Goal: Information Seeking & Learning: Learn about a topic

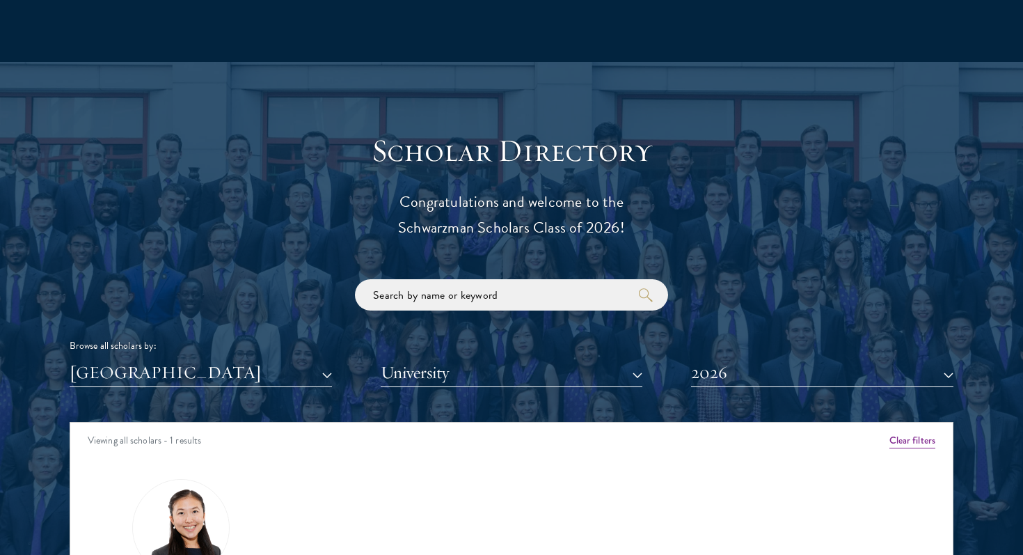
scroll to position [1463, 0]
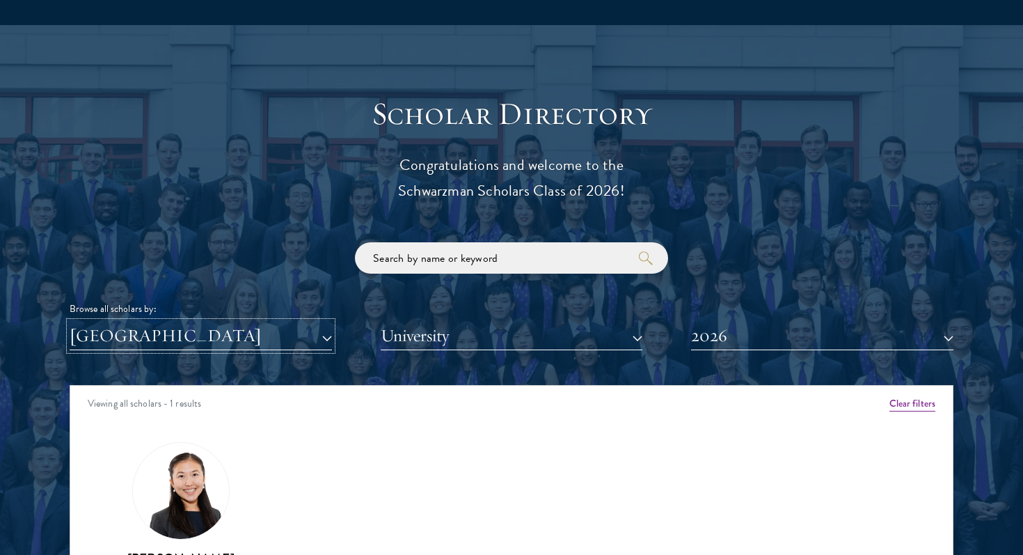
click at [263, 338] on button "[GEOGRAPHIC_DATA]" at bounding box center [201, 336] width 262 height 29
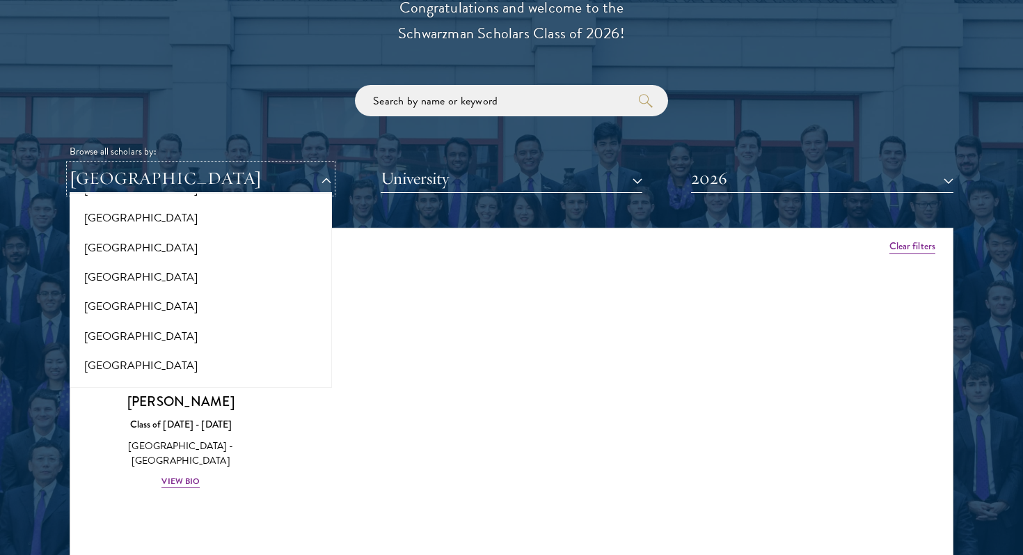
scroll to position [991, 0]
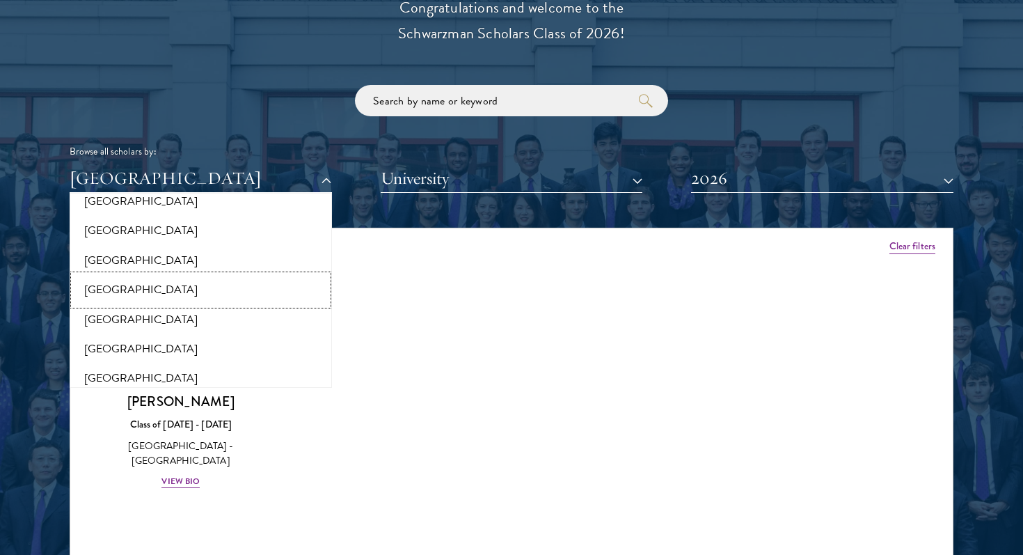
click at [262, 304] on button "[GEOGRAPHIC_DATA]" at bounding box center [201, 289] width 254 height 29
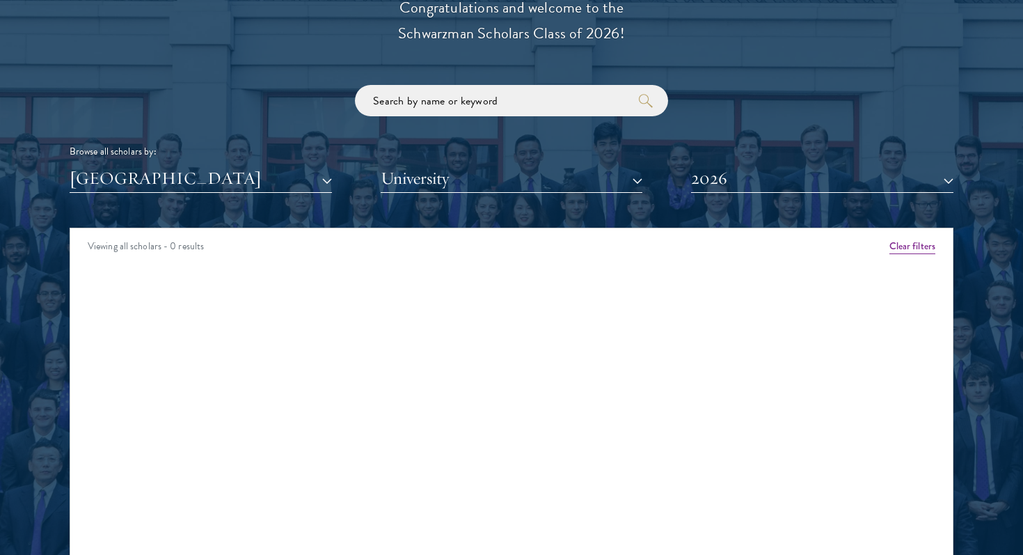
click at [253, 160] on div "Browse all scholars by: [GEOGRAPHIC_DATA] All Countries and Regions [GEOGRAPHIC…" at bounding box center [512, 139] width 884 height 108
click at [253, 187] on button "[GEOGRAPHIC_DATA]" at bounding box center [201, 178] width 262 height 29
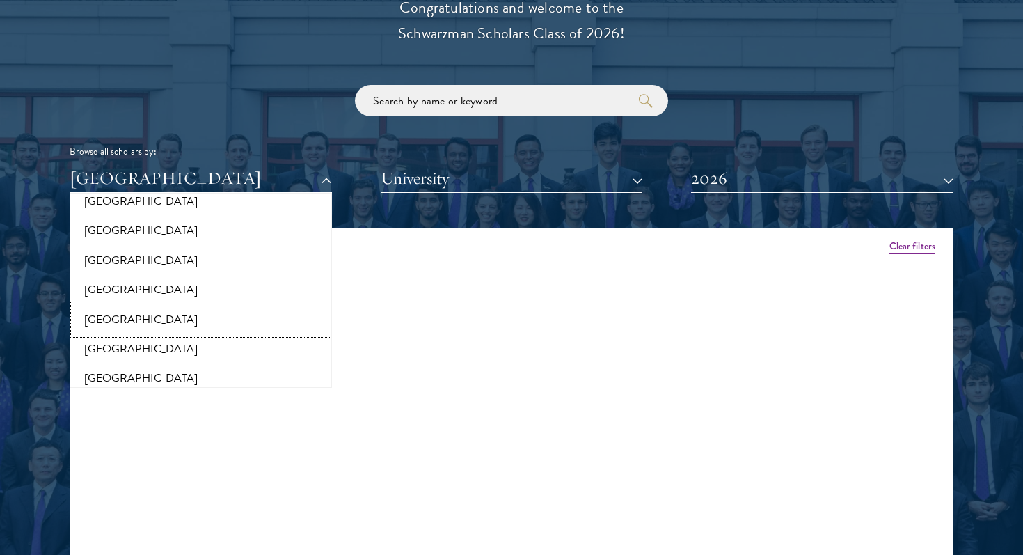
click at [205, 322] on button "[GEOGRAPHIC_DATA]" at bounding box center [201, 319] width 254 height 29
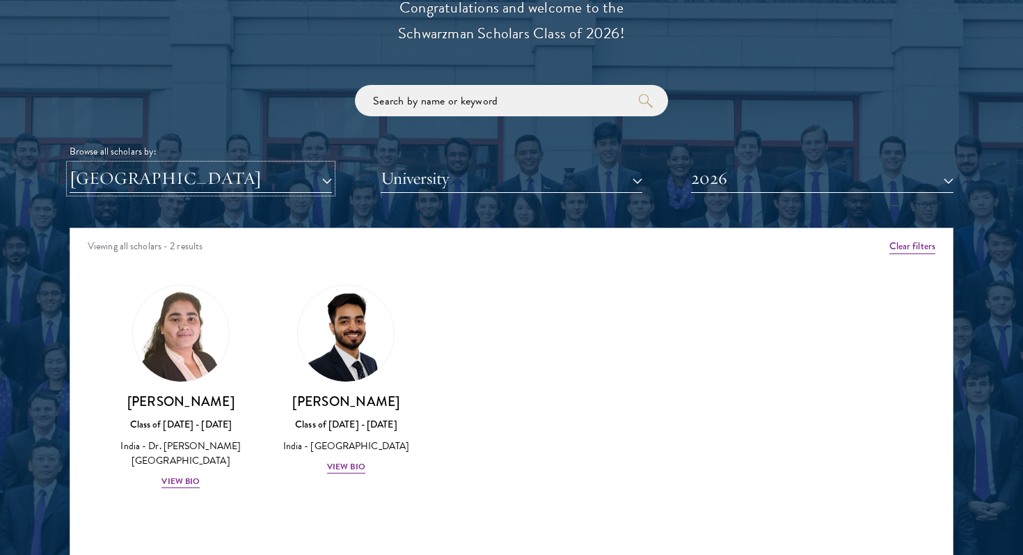
click at [223, 190] on button "[GEOGRAPHIC_DATA]" at bounding box center [201, 178] width 262 height 29
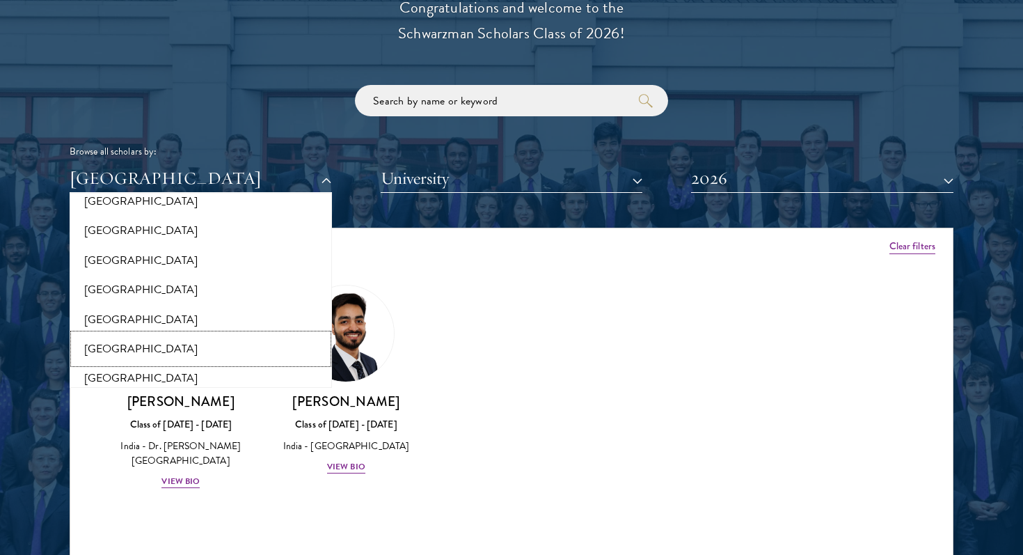
click at [202, 352] on button "[GEOGRAPHIC_DATA]" at bounding box center [201, 348] width 254 height 29
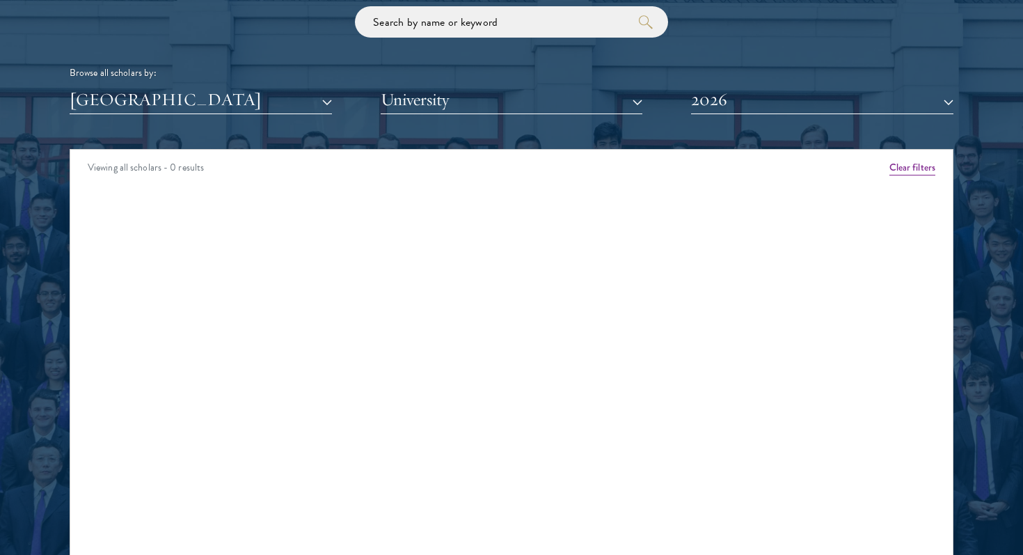
scroll to position [1728, 0]
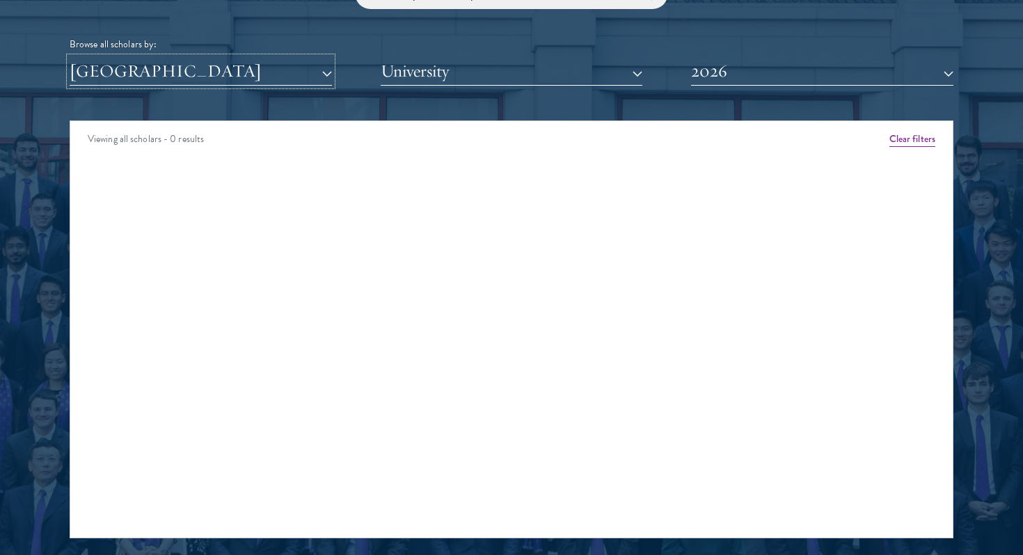
click at [226, 77] on button "[GEOGRAPHIC_DATA]" at bounding box center [201, 71] width 262 height 29
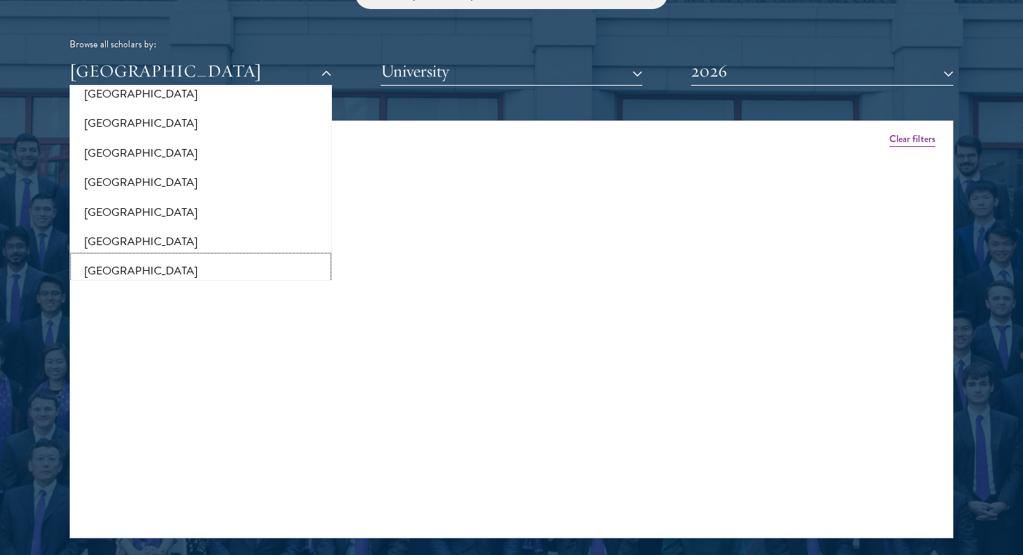
click at [194, 267] on button "[GEOGRAPHIC_DATA]" at bounding box center [201, 270] width 254 height 29
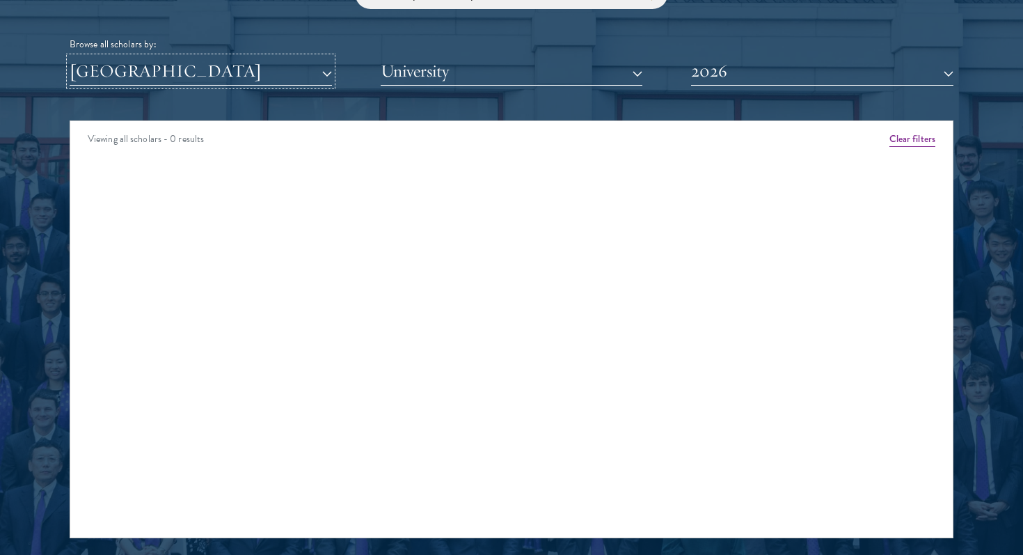
drag, startPoint x: 245, startPoint y: 74, endPoint x: 242, endPoint y: 90, distance: 16.4
click at [245, 74] on button "[GEOGRAPHIC_DATA]" at bounding box center [201, 71] width 262 height 29
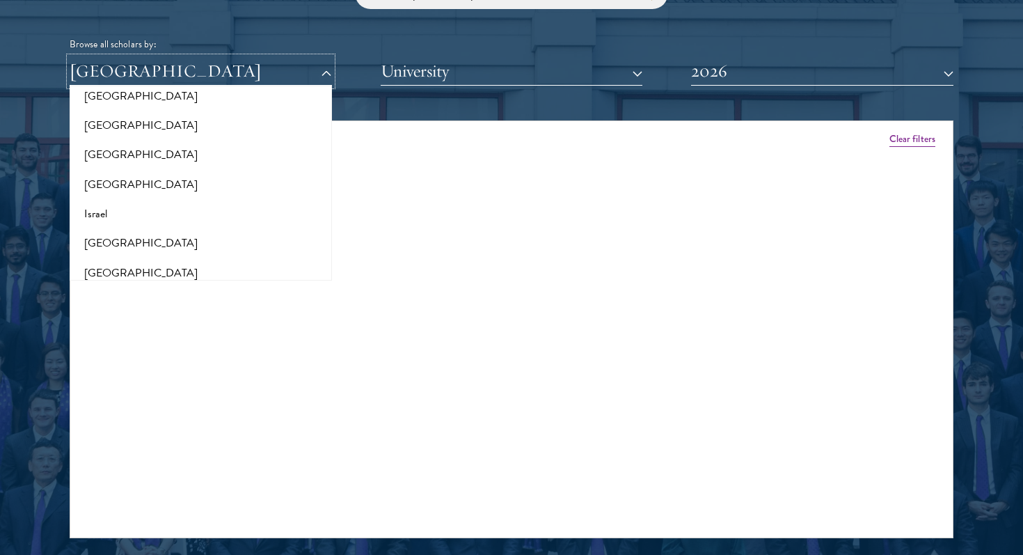
scroll to position [1112, 0]
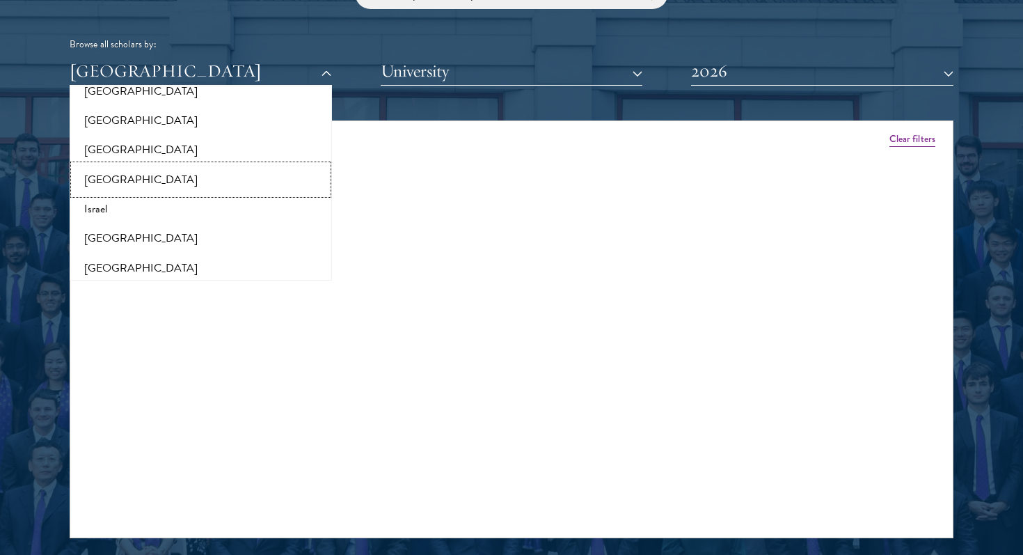
click at [223, 175] on button "[GEOGRAPHIC_DATA]" at bounding box center [201, 179] width 254 height 29
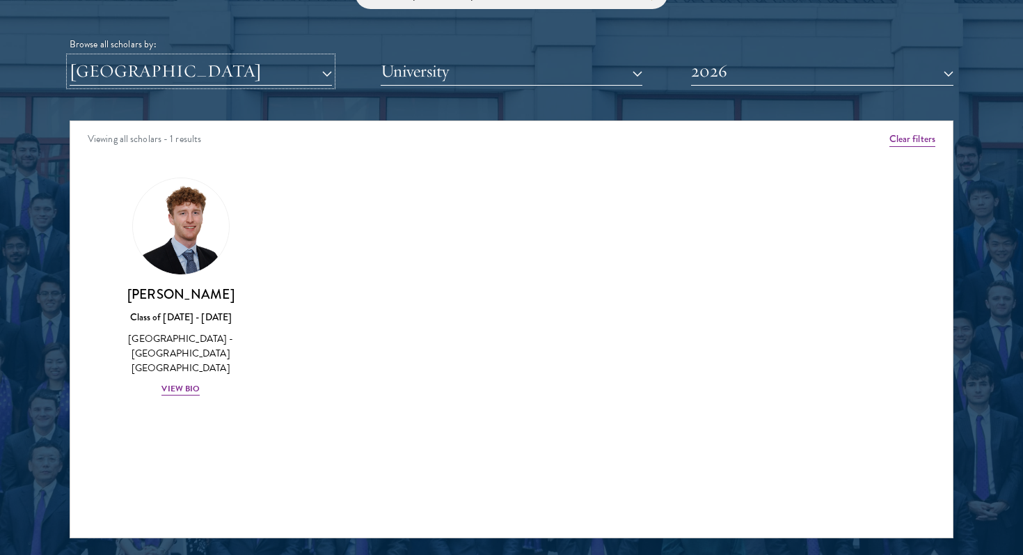
click at [250, 73] on button "[GEOGRAPHIC_DATA]" at bounding box center [201, 71] width 262 height 29
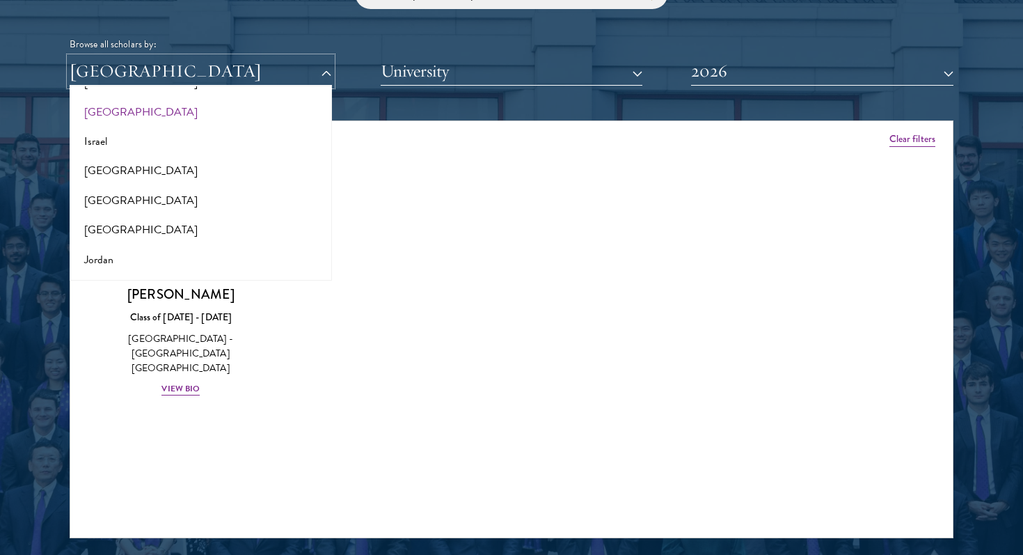
scroll to position [1181, 0]
click at [225, 165] on button "[GEOGRAPHIC_DATA]" at bounding box center [201, 169] width 254 height 29
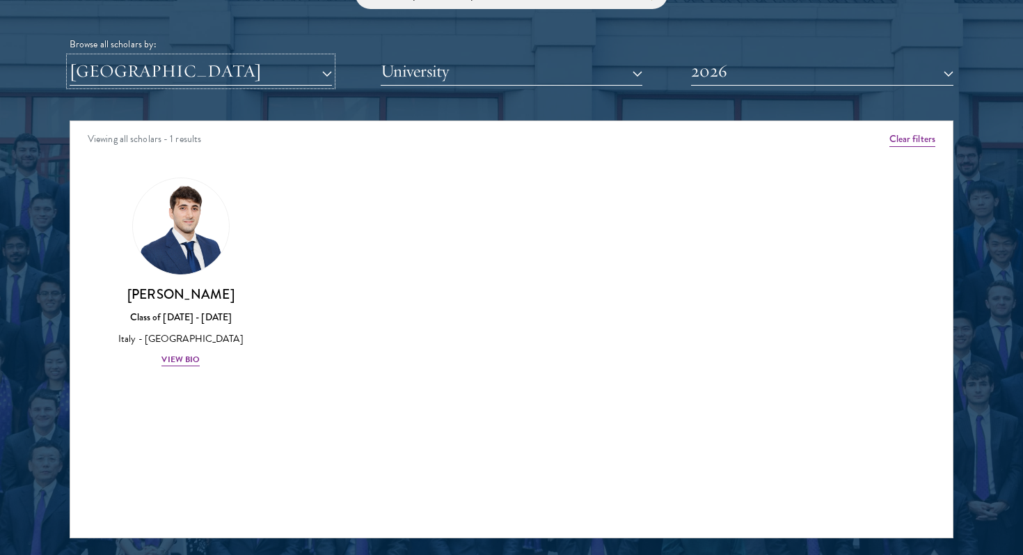
click at [249, 74] on button "[GEOGRAPHIC_DATA]" at bounding box center [201, 71] width 262 height 29
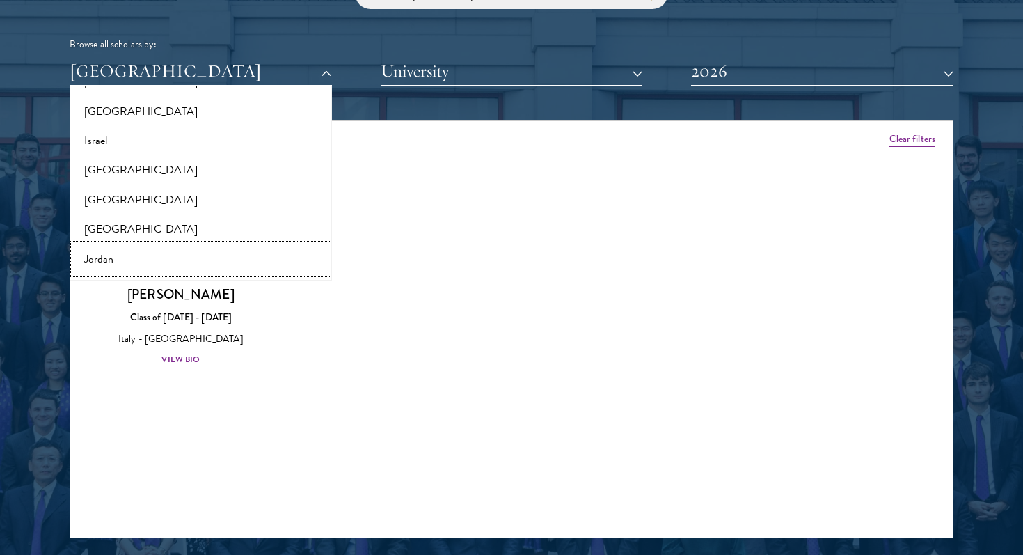
click at [215, 255] on button "Jordan" at bounding box center [201, 258] width 254 height 29
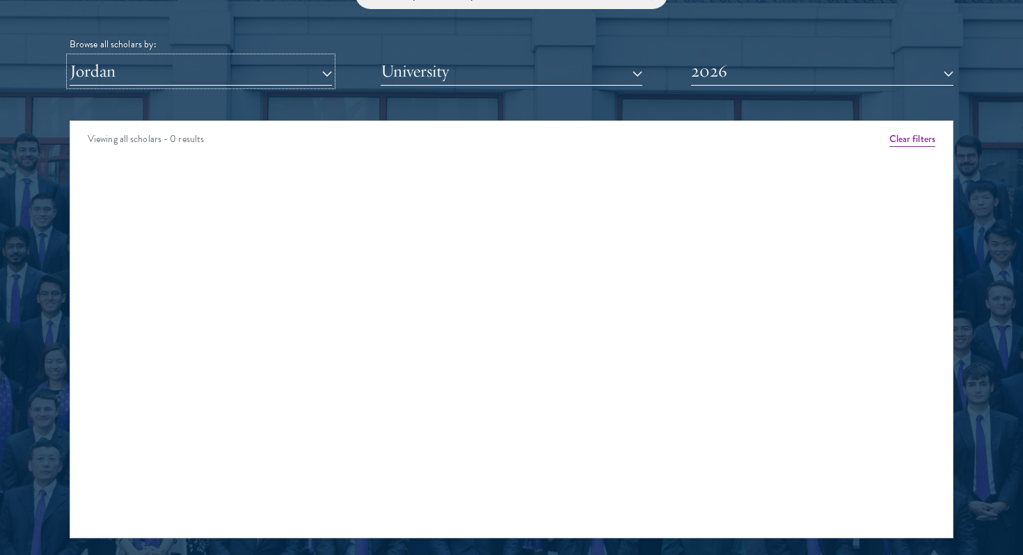
click at [258, 77] on button "Jordan" at bounding box center [201, 71] width 262 height 29
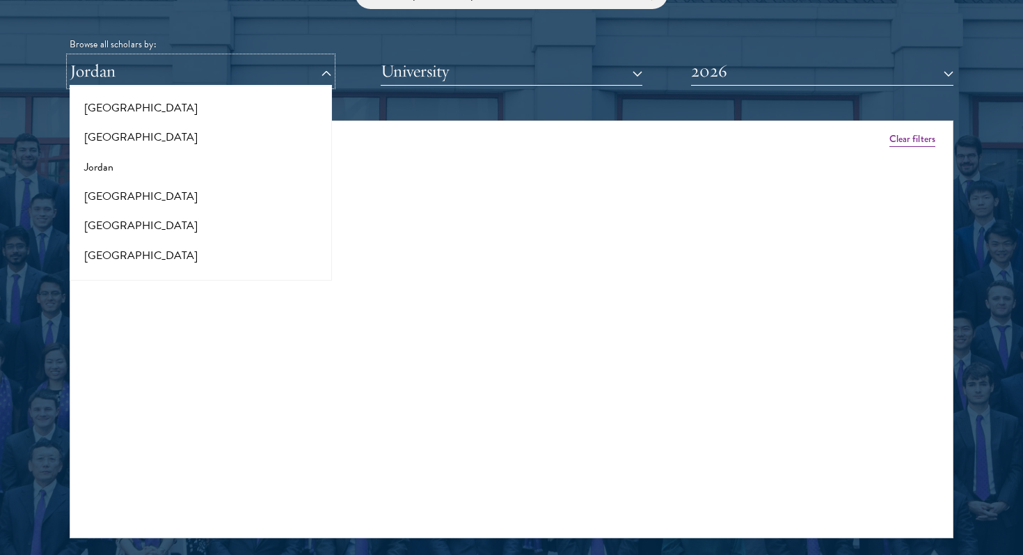
scroll to position [1279, 0]
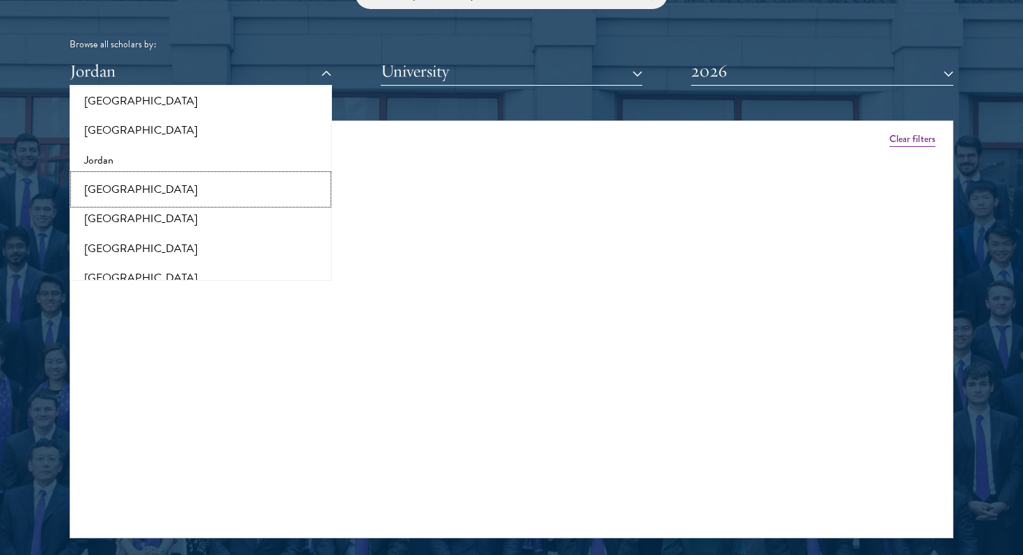
click at [237, 194] on button "[GEOGRAPHIC_DATA]" at bounding box center [201, 189] width 254 height 29
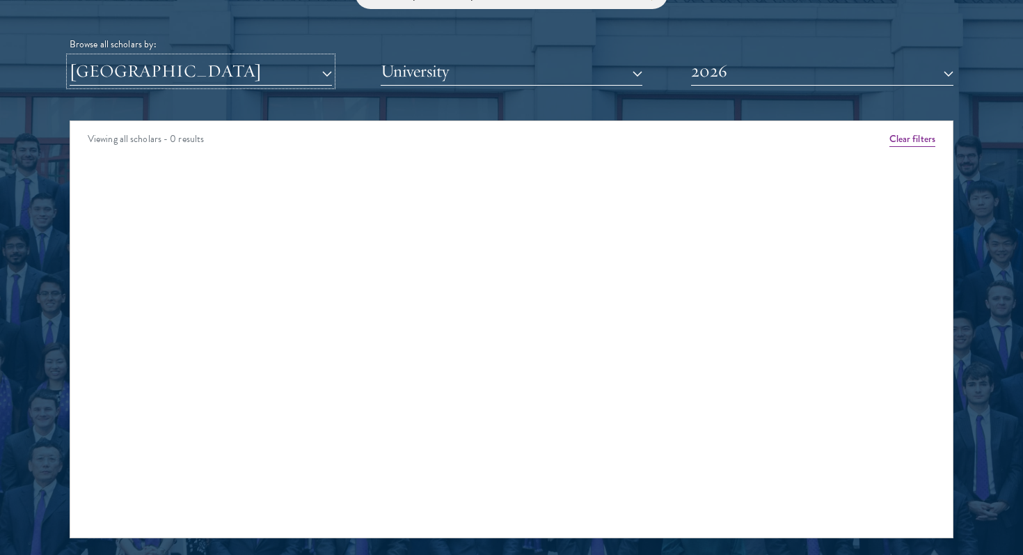
click at [268, 59] on button "[GEOGRAPHIC_DATA]" at bounding box center [201, 71] width 262 height 29
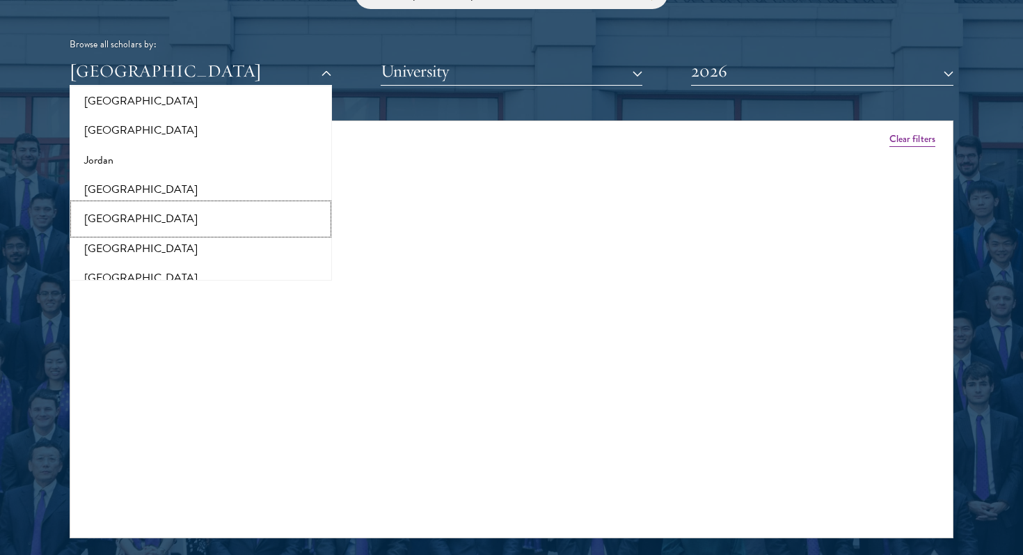
click at [216, 221] on button "[GEOGRAPHIC_DATA]" at bounding box center [201, 218] width 254 height 29
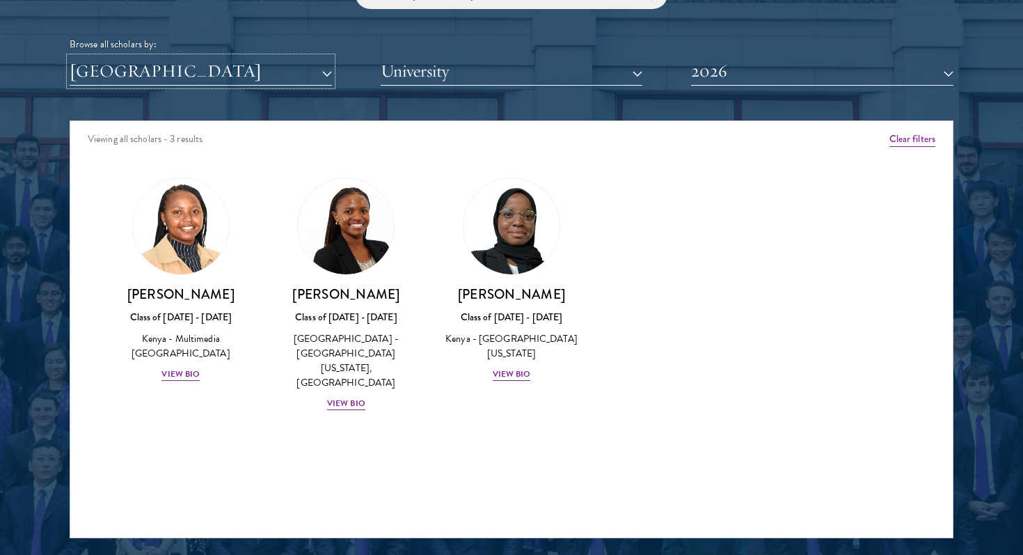
click at [249, 80] on button "[GEOGRAPHIC_DATA]" at bounding box center [201, 71] width 262 height 29
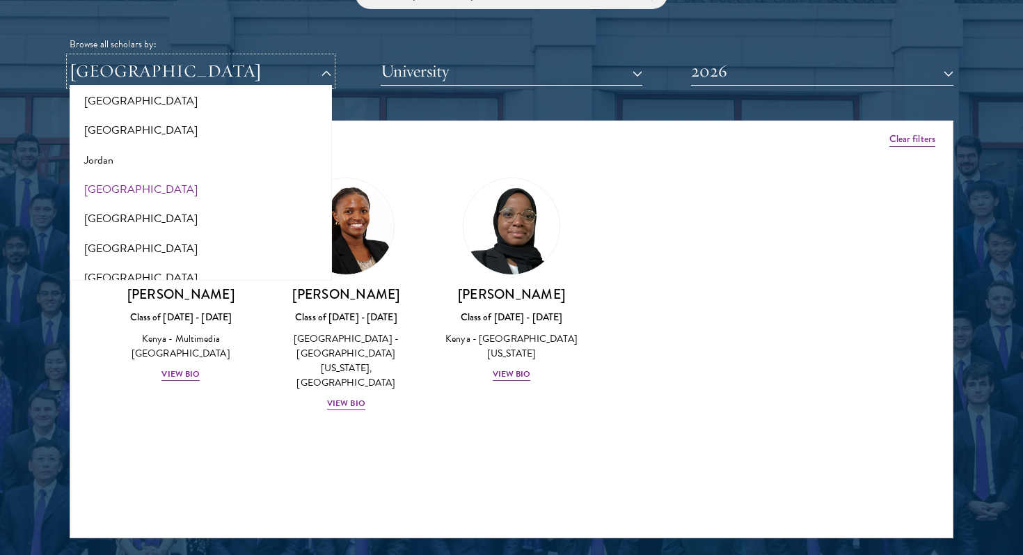
scroll to position [1303, 0]
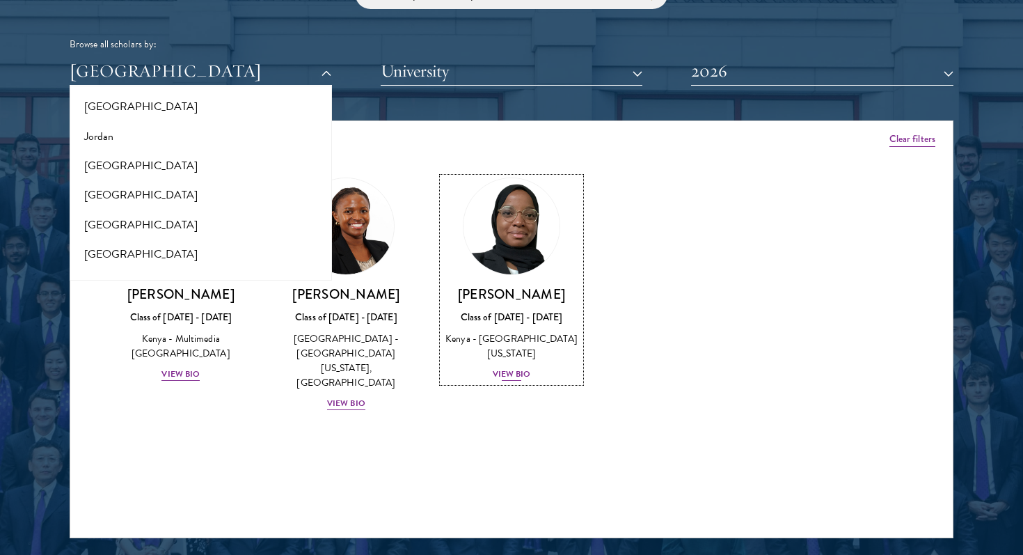
click at [512, 368] on div "View Bio" at bounding box center [512, 374] width 38 height 13
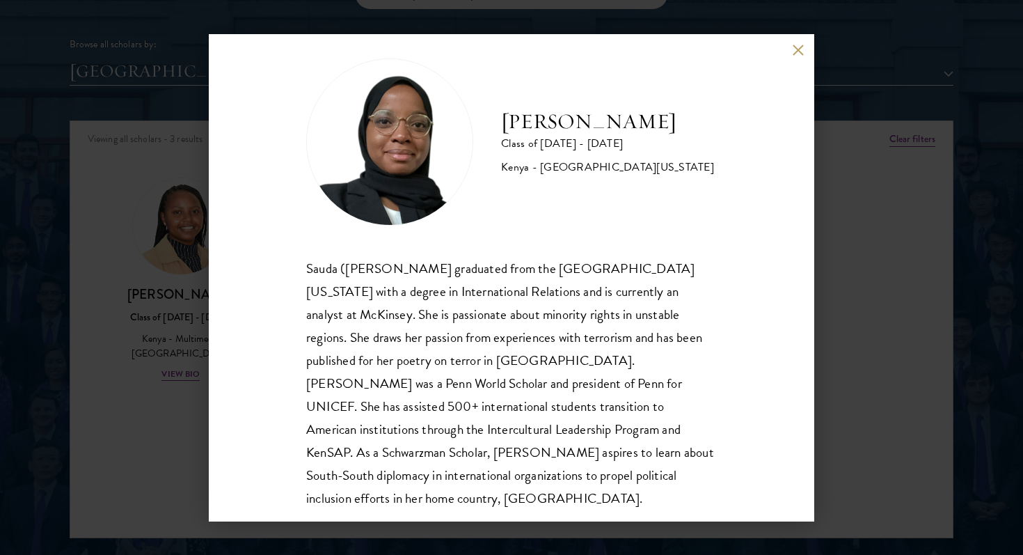
scroll to position [24, 0]
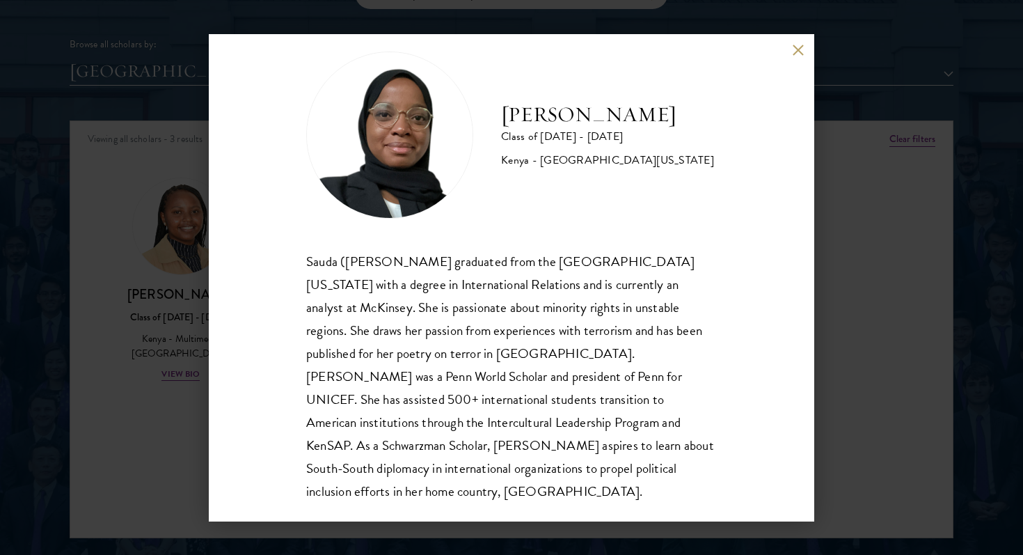
click at [194, 438] on div "[PERSON_NAME] Class of [DATE] - [DATE] [GEOGRAPHIC_DATA] - [GEOGRAPHIC_DATA][US…" at bounding box center [511, 277] width 1023 height 555
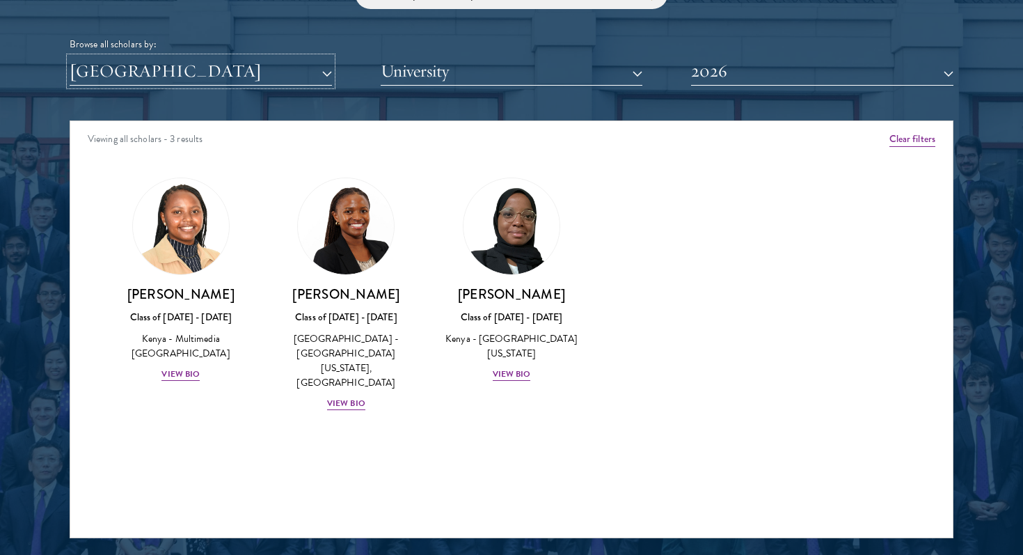
click at [232, 78] on button "[GEOGRAPHIC_DATA]" at bounding box center [201, 71] width 262 height 29
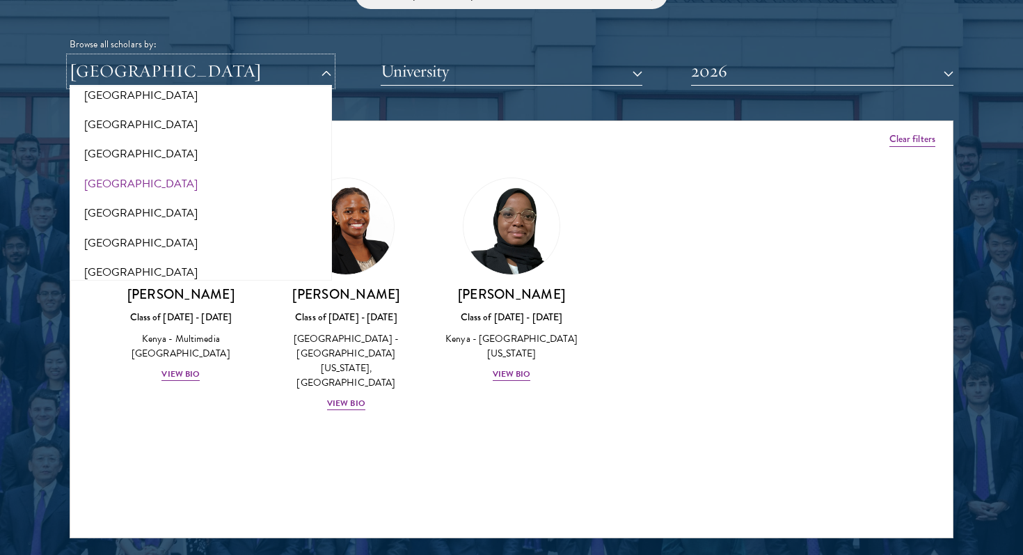
scroll to position [2154, 0]
click at [218, 208] on button "[GEOGRAPHIC_DATA]" at bounding box center [201, 212] width 254 height 29
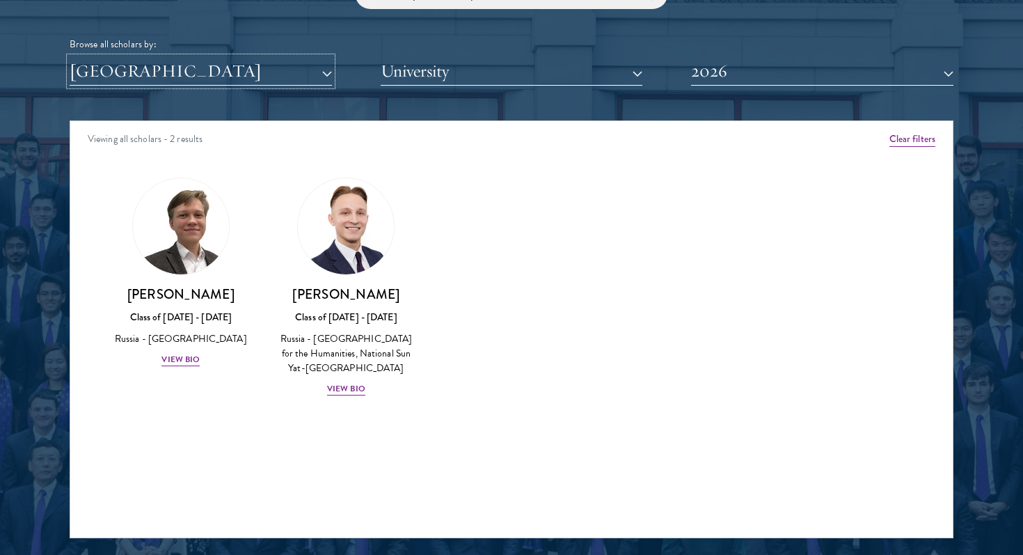
click at [246, 74] on button "[GEOGRAPHIC_DATA]" at bounding box center [201, 71] width 262 height 29
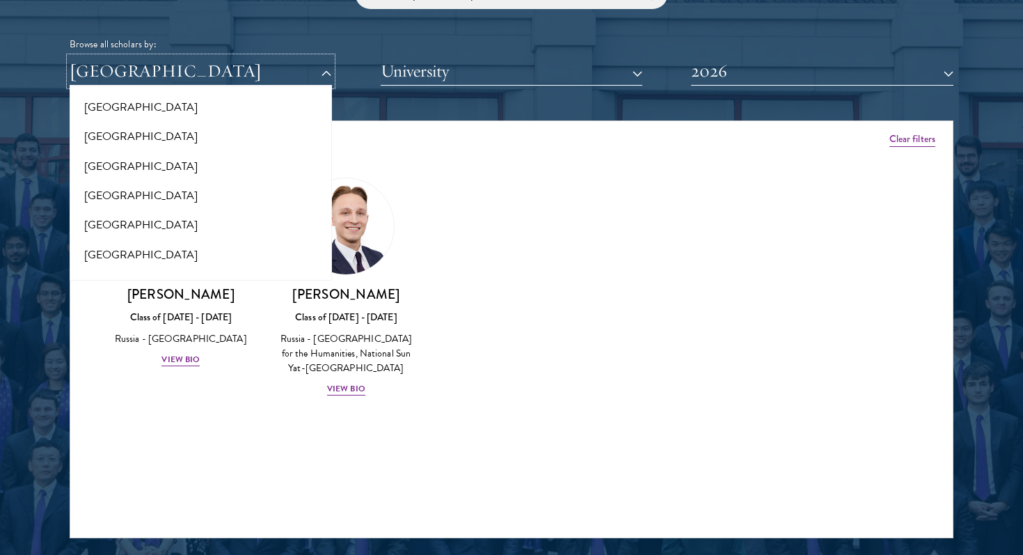
scroll to position [1730, 0]
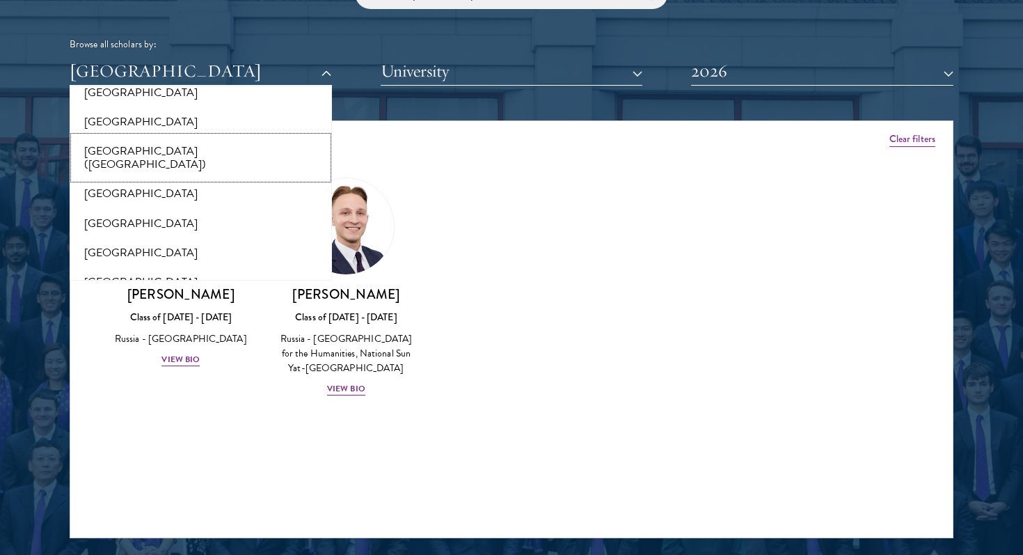
click at [231, 152] on button "[GEOGRAPHIC_DATA] ([GEOGRAPHIC_DATA])" at bounding box center [201, 157] width 254 height 42
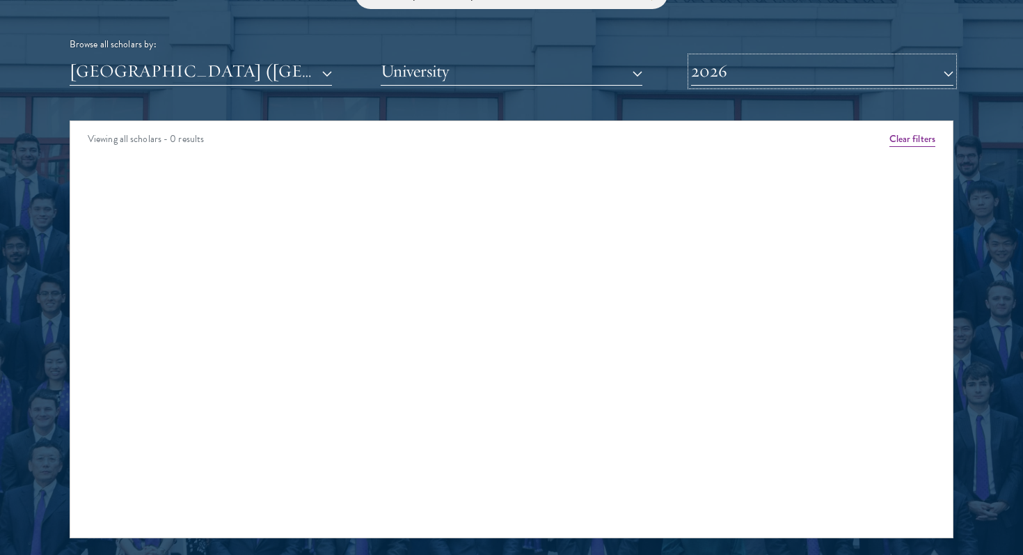
click at [727, 66] on button "2026" at bounding box center [822, 71] width 262 height 29
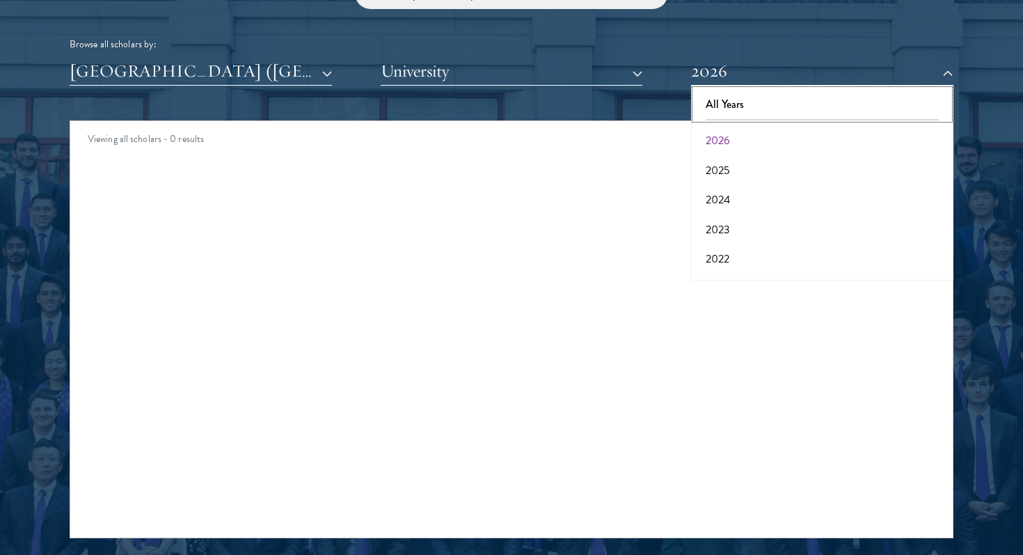
click at [725, 111] on button "All Years" at bounding box center [822, 104] width 254 height 29
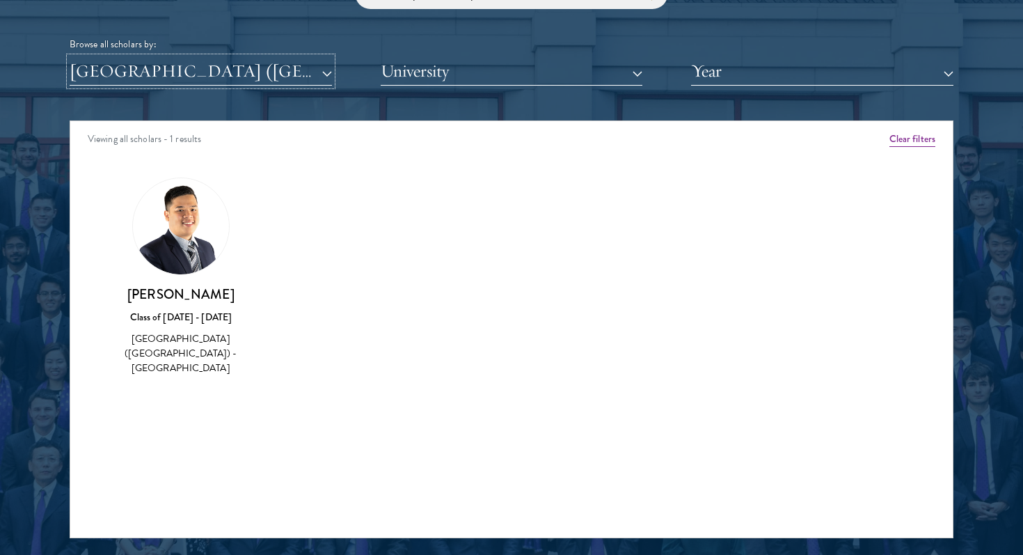
click at [268, 65] on button "[GEOGRAPHIC_DATA] ([GEOGRAPHIC_DATA])" at bounding box center [201, 71] width 262 height 29
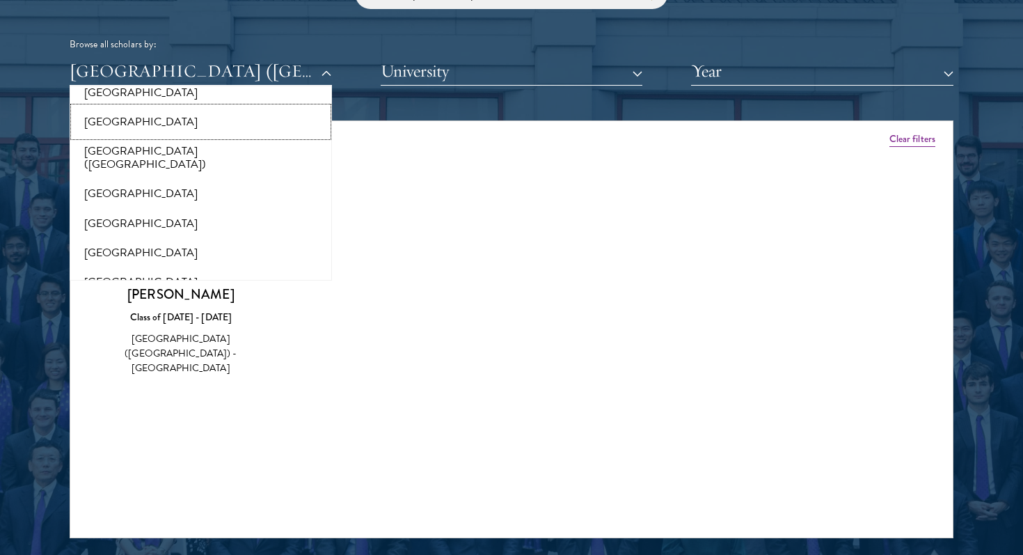
click at [227, 118] on button "[GEOGRAPHIC_DATA]" at bounding box center [201, 121] width 254 height 29
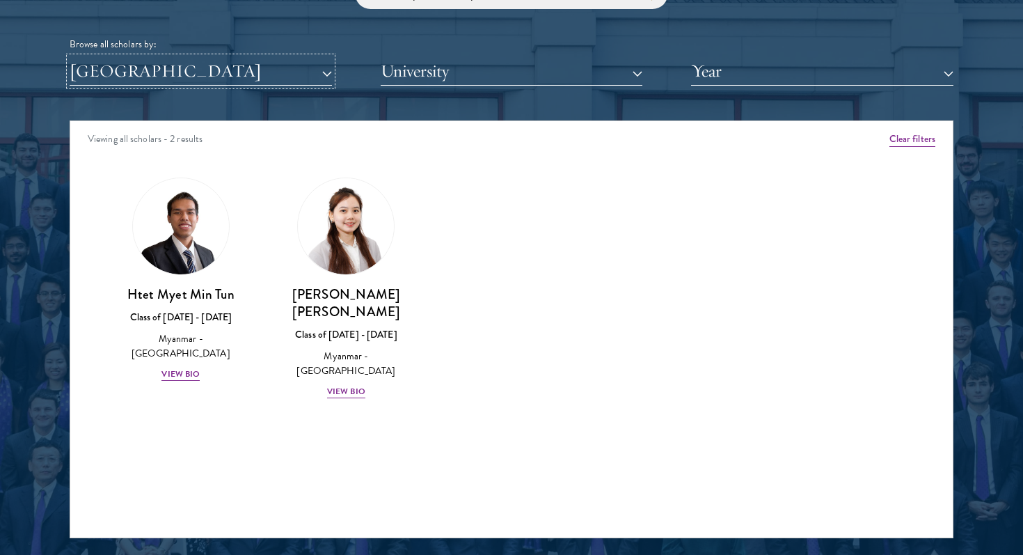
click at [251, 74] on button "[GEOGRAPHIC_DATA]" at bounding box center [201, 71] width 262 height 29
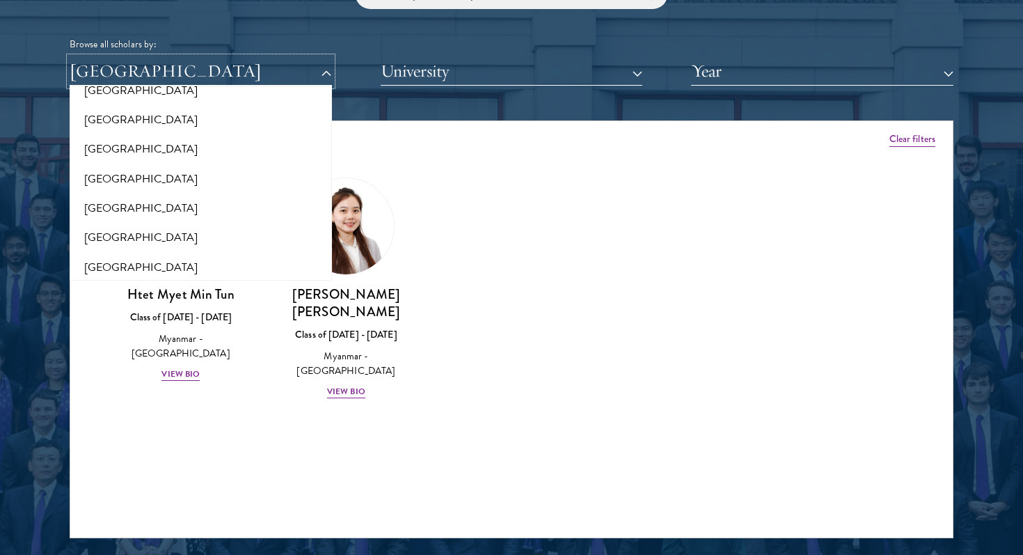
scroll to position [436, 0]
click at [620, 298] on div "Amber Class of [DATE] - [DATE] [GEOGRAPHIC_DATA] - [GEOGRAPHIC_DATA] View Bio C…" at bounding box center [511, 300] width 883 height 281
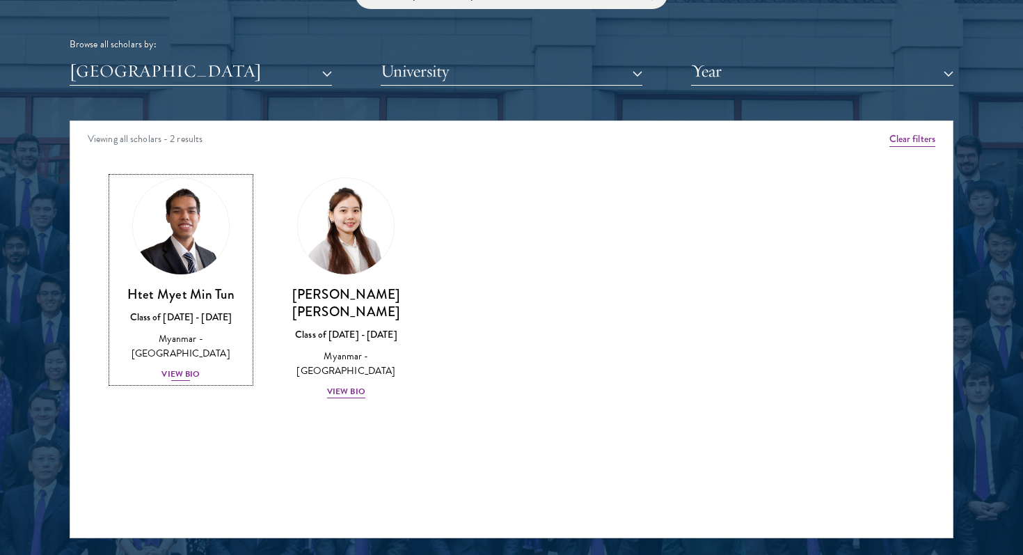
click at [189, 368] on div "View Bio" at bounding box center [180, 374] width 38 height 13
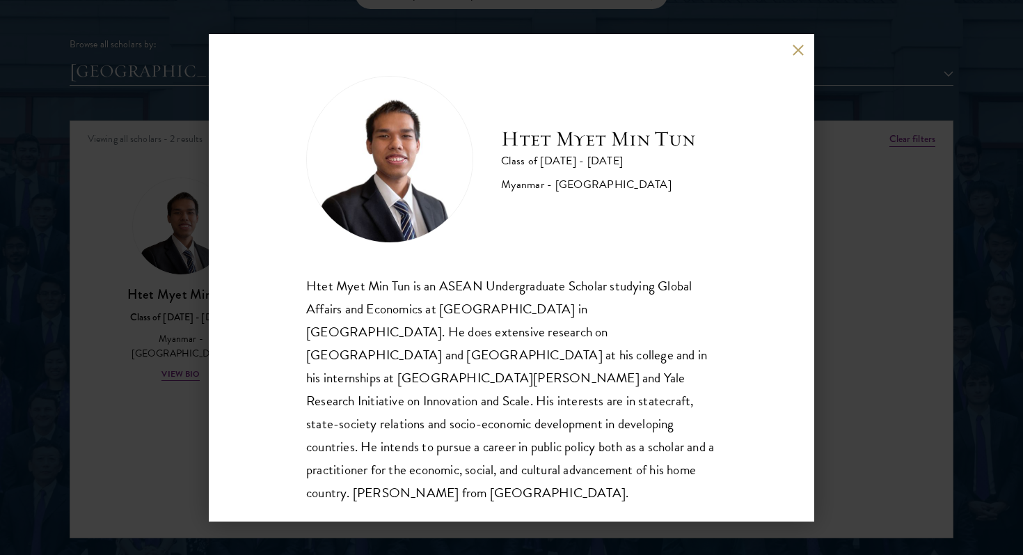
click at [174, 429] on div "Htet Myet Min Tun Class of [DATE] - [DATE] [GEOGRAPHIC_DATA] - [GEOGRAPHIC_DATA…" at bounding box center [511, 277] width 1023 height 555
